Goal: Contribute content: Add original content to the website for others to see

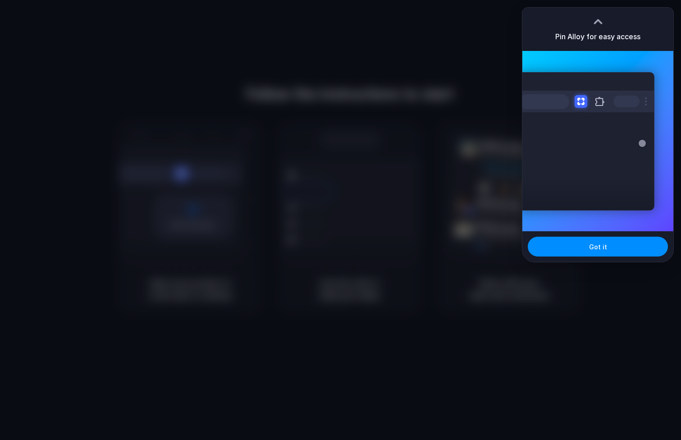
click at [341, 220] on div at bounding box center [341, 220] width 0 height 0
click at [445, 37] on div at bounding box center [340, 220] width 681 height 440
click at [462, 31] on div at bounding box center [340, 220] width 681 height 440
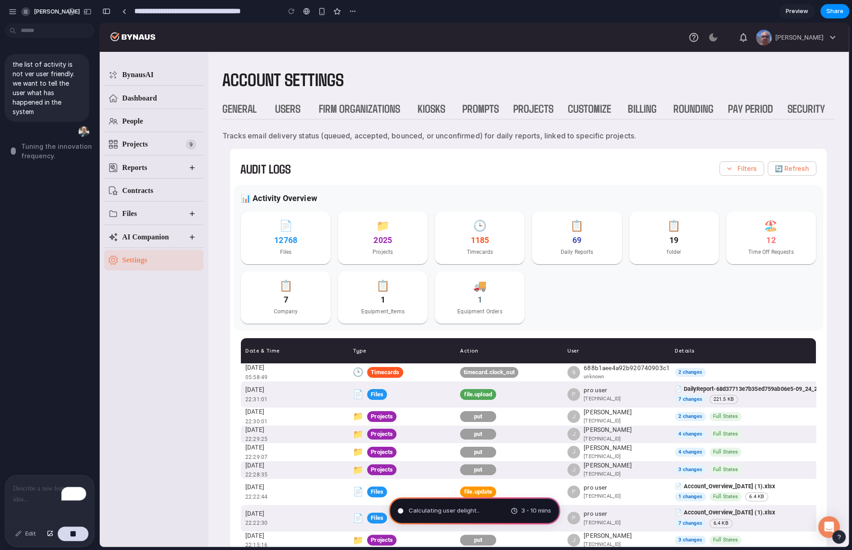
type input "**********"
